Goal: Information Seeking & Learning: Learn about a topic

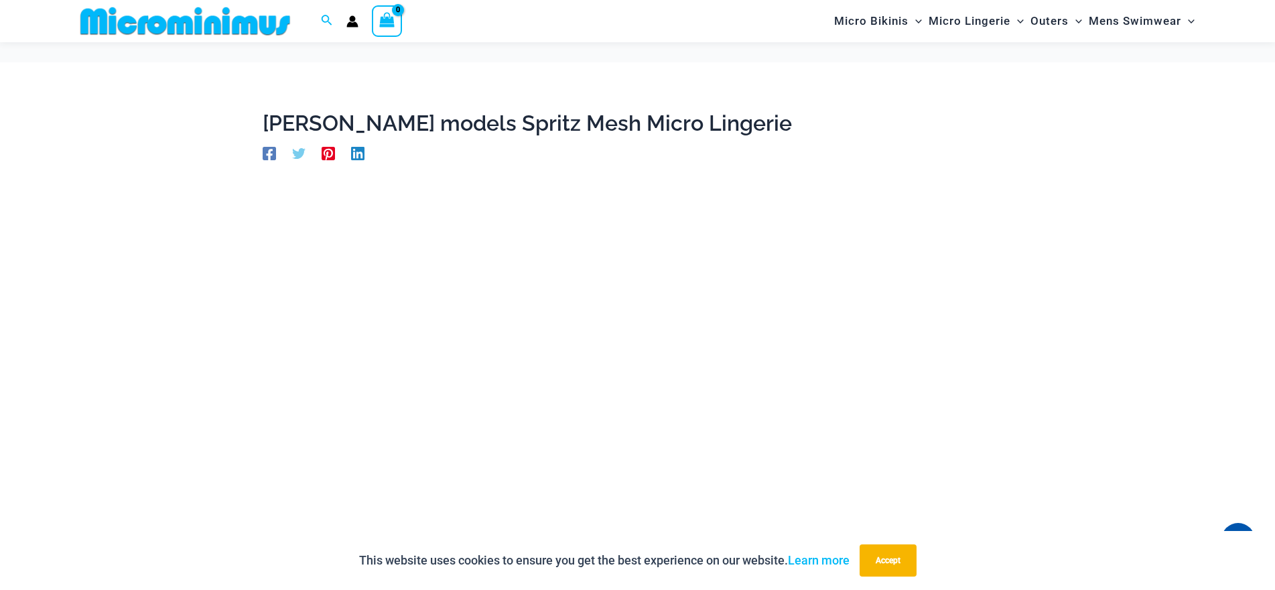
scroll to position [993, 0]
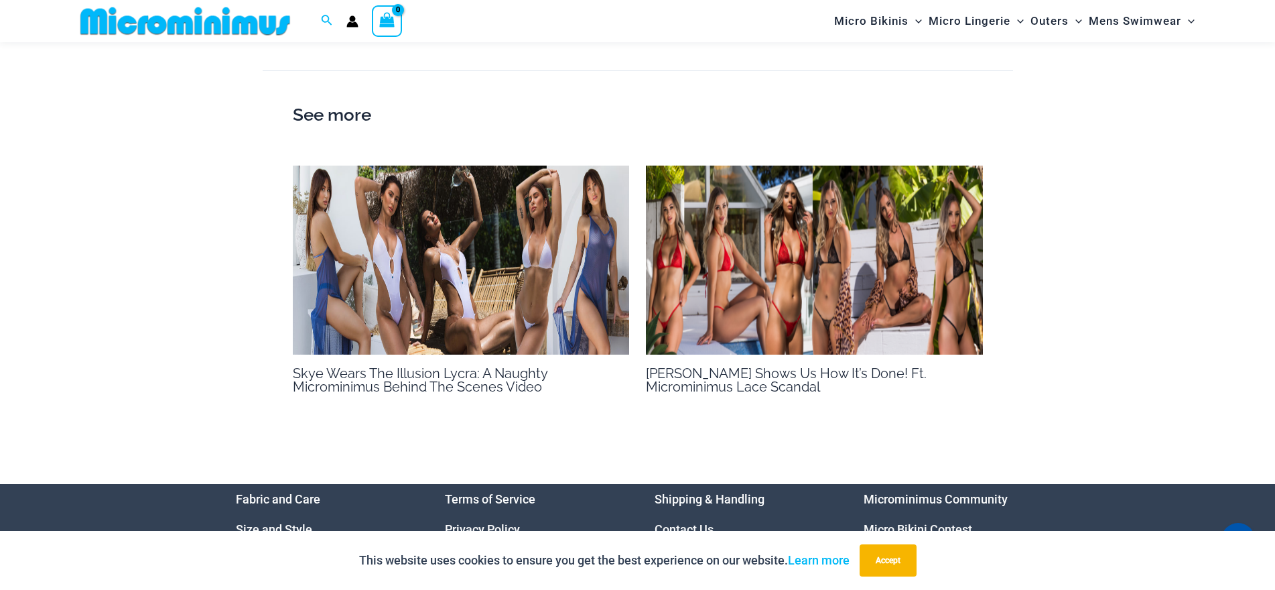
drag, startPoint x: 0, startPoint y: 0, endPoint x: 738, endPoint y: 298, distance: 795.8
click at [738, 298] on img at bounding box center [814, 261] width 337 height 190
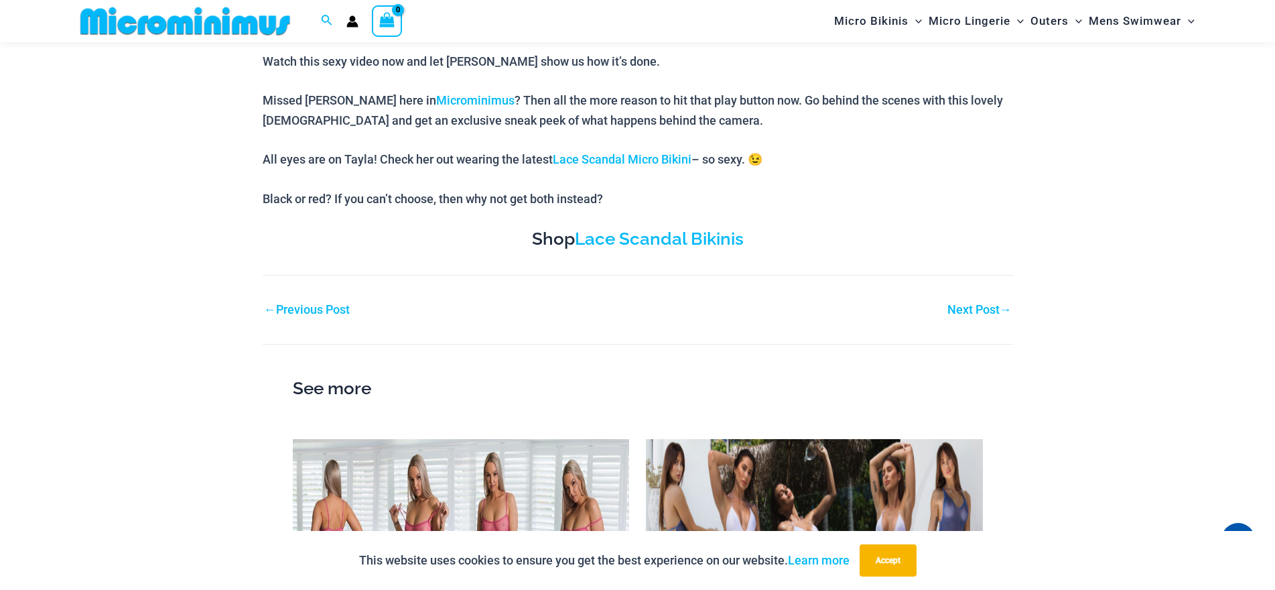
scroll to position [591, 0]
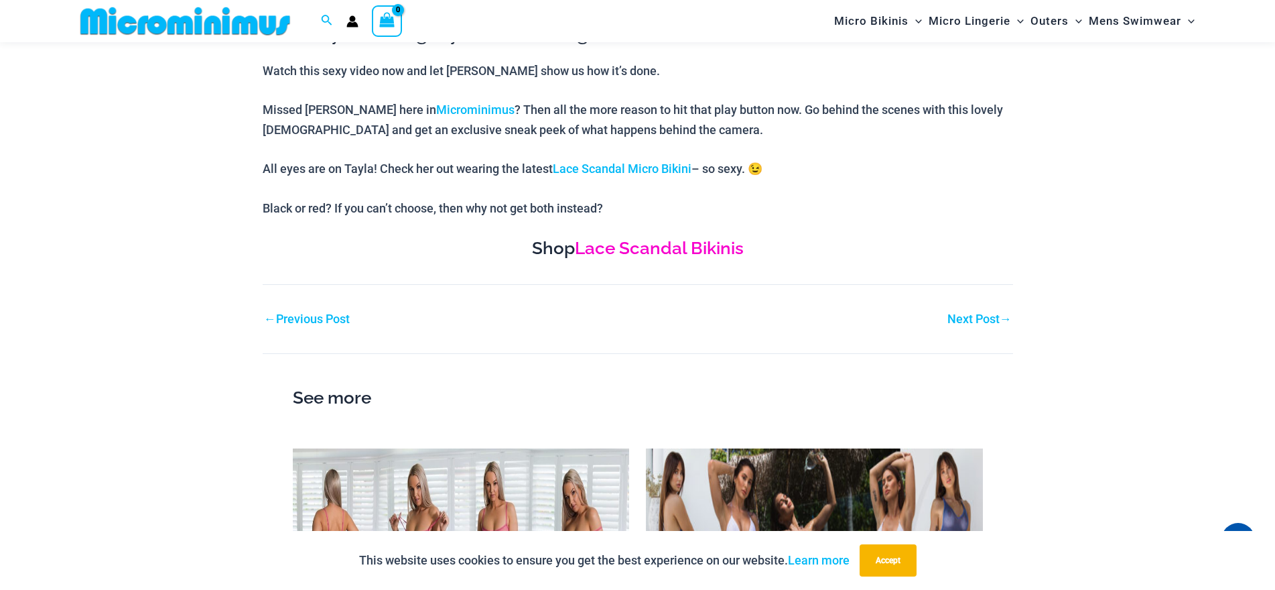
click at [718, 254] on link "Lace Scandal Bikinis" at bounding box center [659, 248] width 169 height 20
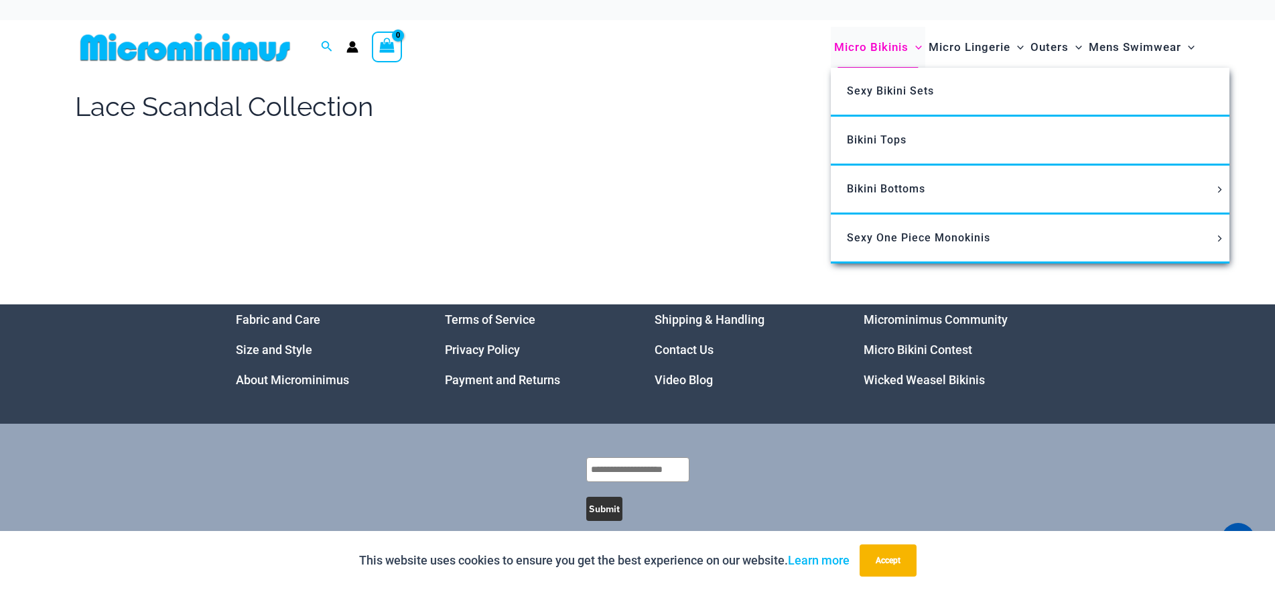
click at [906, 46] on span "Micro Bikinis" at bounding box center [871, 47] width 74 height 34
